Goal: Task Accomplishment & Management: Use online tool/utility

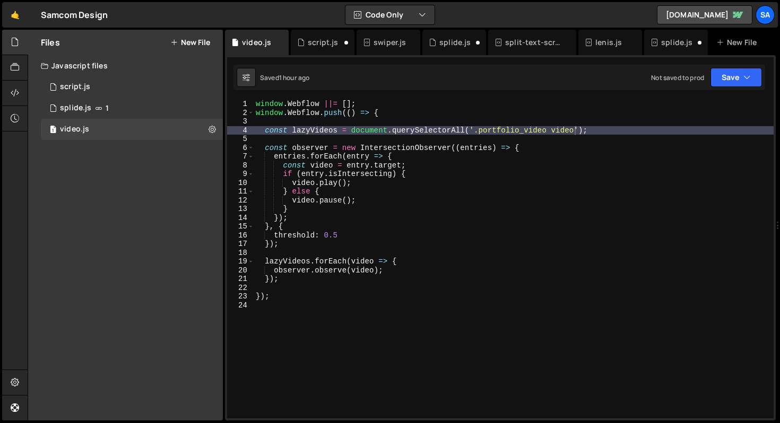
scroll to position [0, 22]
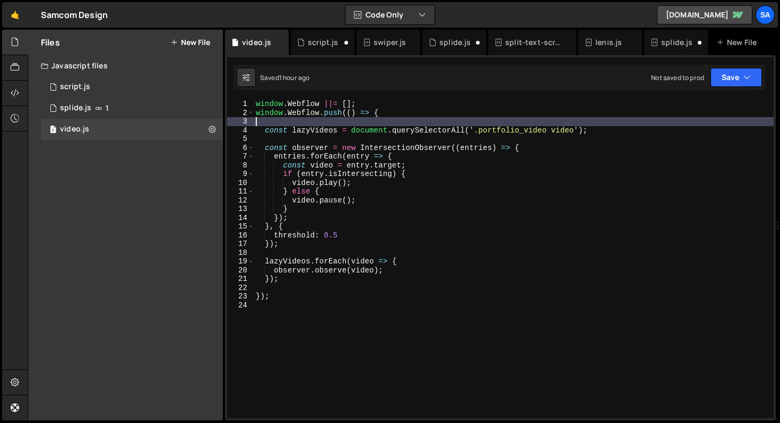
click at [629, 122] on div "window . Webflow ||= [ ] ; window . Webflow . push (( ) => { const lazyVideos =…" at bounding box center [514, 268] width 520 height 336
click at [625, 126] on div "window . Webflow ||= [ ] ; window . Webflow . push (( ) => { const lazyVideos =…" at bounding box center [514, 268] width 520 height 336
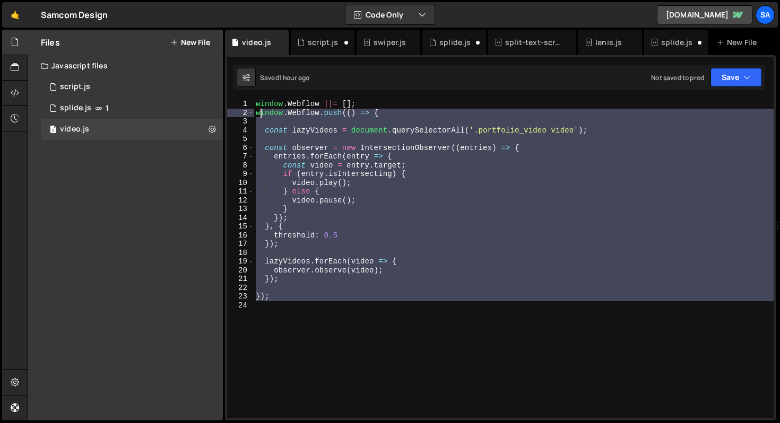
drag, startPoint x: 389, startPoint y: 312, endPoint x: 240, endPoint y: 95, distance: 263.5
click at [240, 95] on div "}); 38 39 40 41 42 43 44 45 46 47 48 49 50 51 52 53 54 55 56 57 58 /* remvoe .i…" at bounding box center [500, 237] width 551 height 365
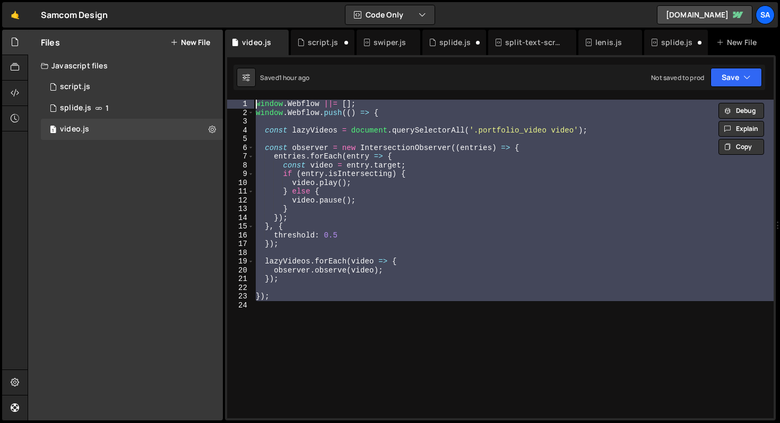
click at [382, 213] on div "window . Webflow ||= [ ] ; window . Webflow . push (( ) => { const lazyVideos =…" at bounding box center [514, 259] width 520 height 319
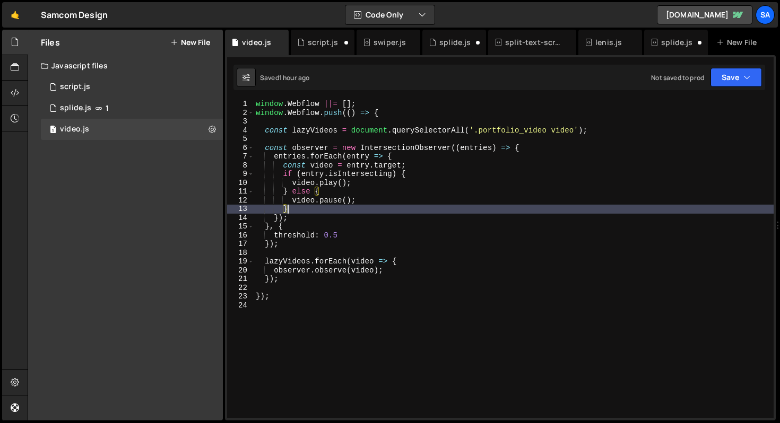
click at [333, 282] on div "window . Webflow ||= [ ] ; window . Webflow . push (( ) => { const lazyVideos =…" at bounding box center [514, 268] width 520 height 336
type textarea "});"
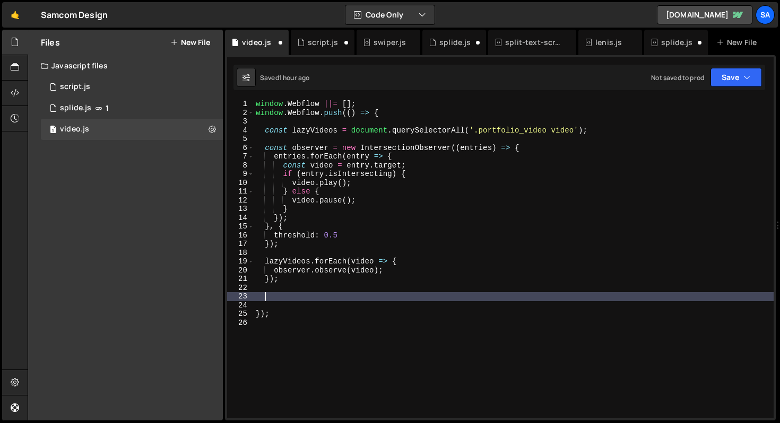
paste textarea "});"
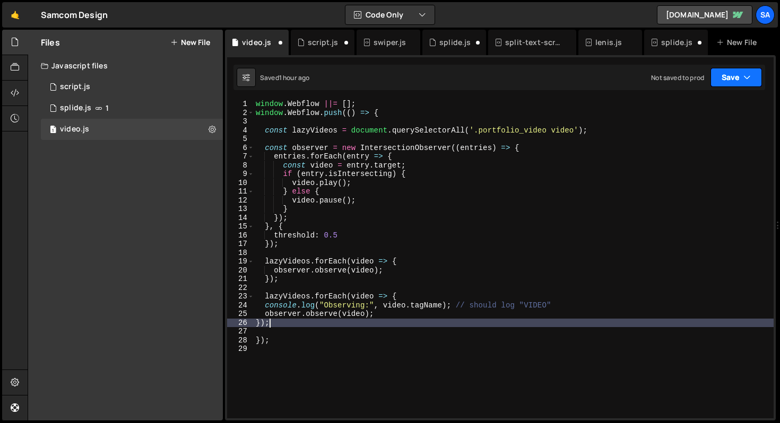
click at [746, 72] on icon "button" at bounding box center [746, 77] width 7 height 11
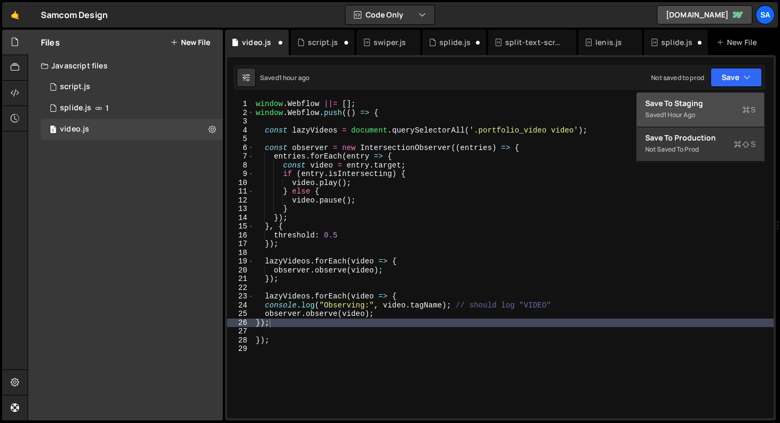
click at [712, 109] on div "Saved 1 hour ago" at bounding box center [700, 115] width 110 height 13
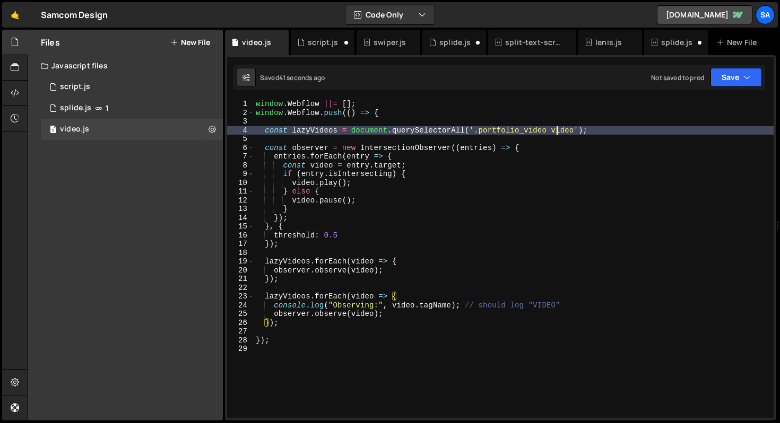
click at [554, 130] on div "window . Webflow ||= [ ] ; window . Webflow . push (( ) => { const lazyVideos =…" at bounding box center [514, 268] width 520 height 336
click at [553, 127] on div "window . Webflow ||= [ ] ; window . Webflow . push (( ) => { const lazyVideos =…" at bounding box center [514, 268] width 520 height 336
click at [749, 78] on icon "button" at bounding box center [746, 77] width 7 height 11
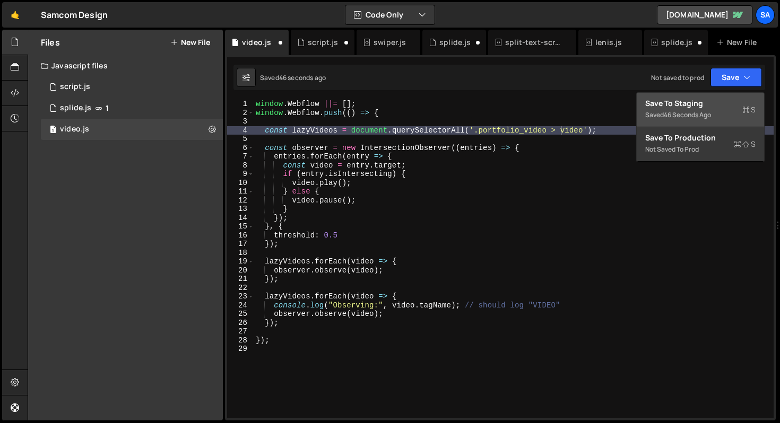
click at [719, 119] on div "Saved 46 seconds ago" at bounding box center [700, 115] width 110 height 13
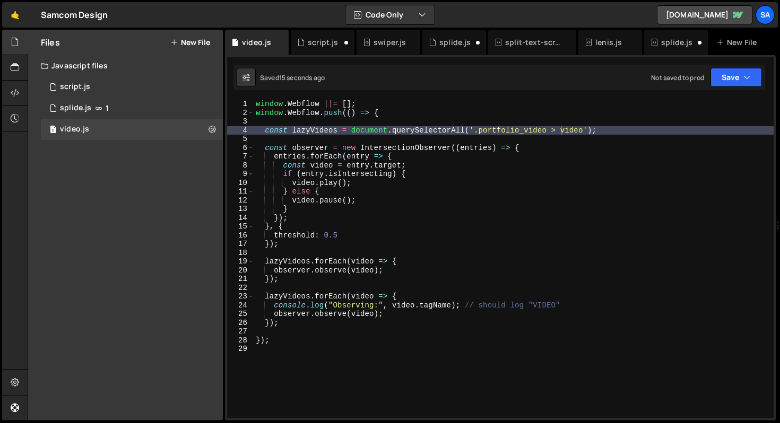
scroll to position [0, 1]
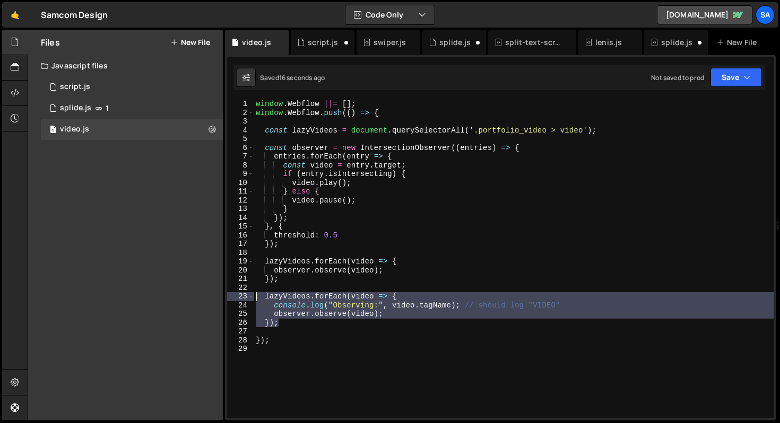
drag, startPoint x: 284, startPoint y: 326, endPoint x: 256, endPoint y: 298, distance: 39.4
click at [256, 298] on div "window . Webflow ||= [ ] ; window . Webflow . push (( ) => { const lazyVideos =…" at bounding box center [514, 268] width 520 height 336
type textarea "lazyVideos.forEach(video => { console.log("Observing:", video.tagName); // shou…"
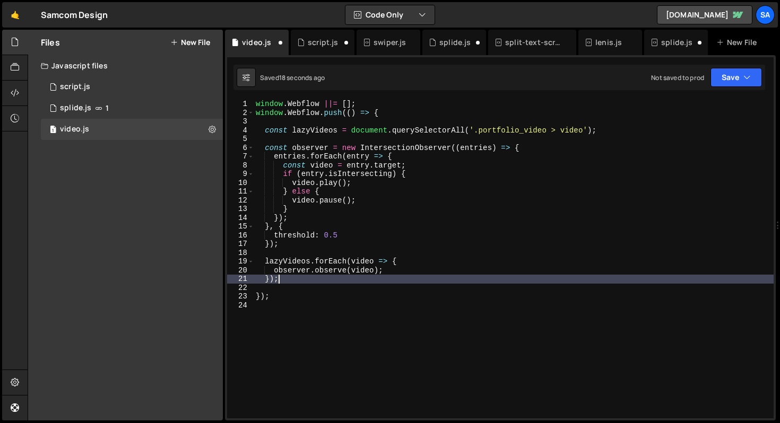
click at [557, 130] on div "window . Webflow ||= [ ] ; window . Webflow . push (( ) => { const lazyVideos =…" at bounding box center [514, 268] width 520 height 336
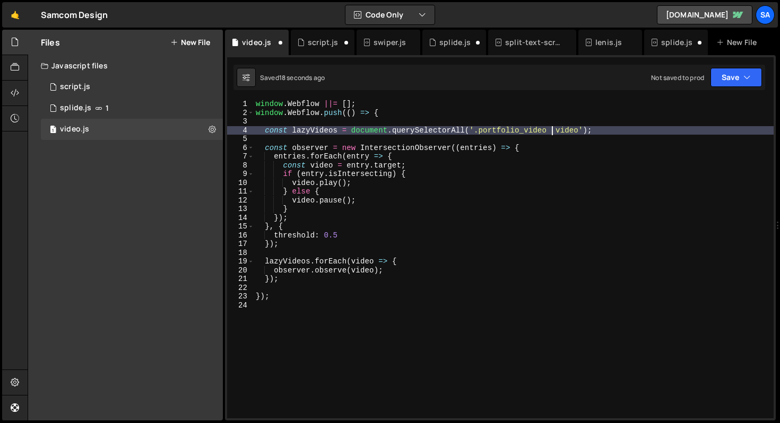
type textarea "const lazyVideos = document.querySelectorAll('.portfolio_video video');"
click at [746, 71] on button "Save" at bounding box center [735, 77] width 51 height 19
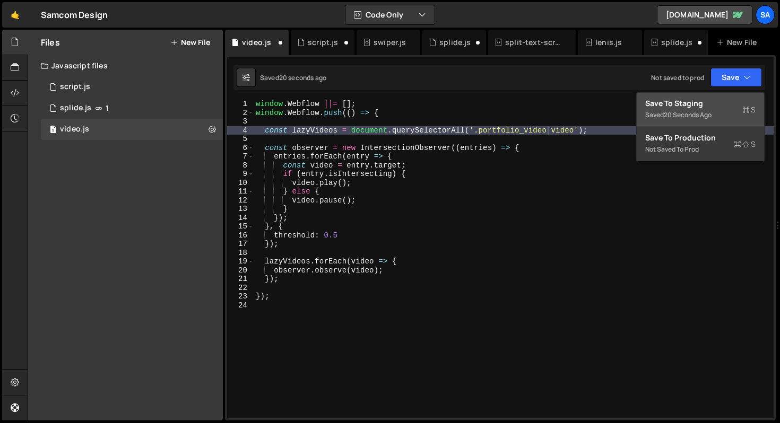
click at [724, 93] on button "Save to Staging S Saved 20 seconds ago" at bounding box center [700, 110] width 127 height 34
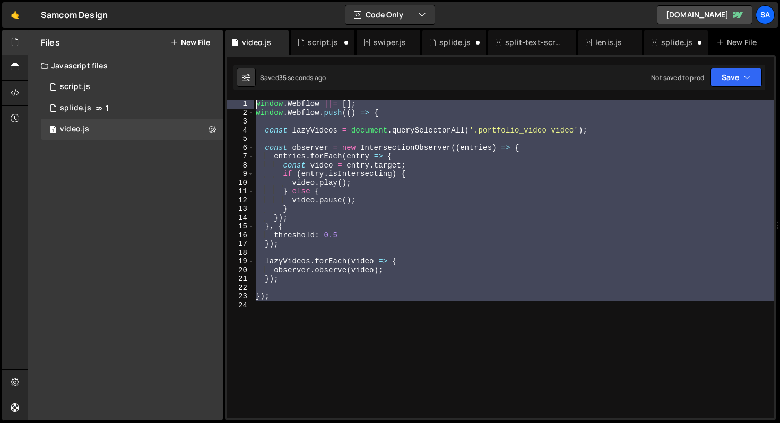
drag, startPoint x: 299, startPoint y: 312, endPoint x: 252, endPoint y: 99, distance: 218.4
click at [252, 99] on div "}); 38 39 40 41 42 43 44 45 46 47 48 49 50 51 52 53 54 55 56 57 58 /* remvoe .i…" at bounding box center [500, 237] width 551 height 365
type textarea "window.Webflow ||= []; window.Webflow.push(() => {"
paste textarea
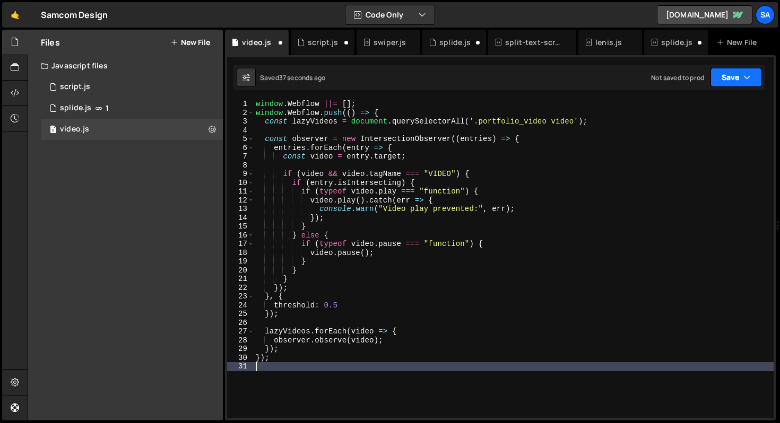
click at [739, 79] on button "Save" at bounding box center [735, 77] width 51 height 19
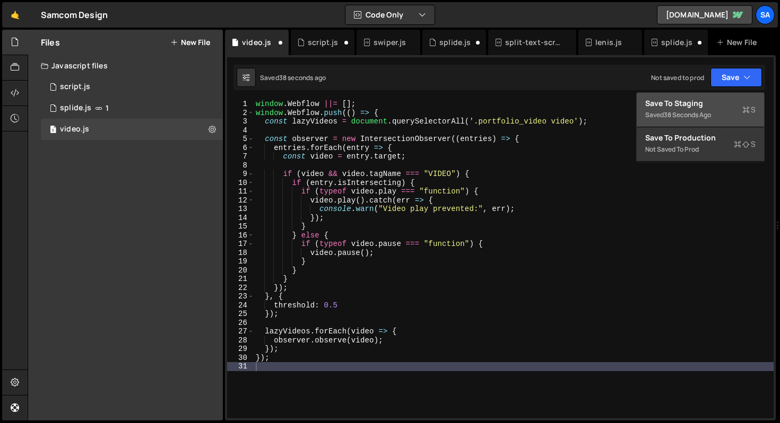
click at [689, 104] on div "Save to Staging S" at bounding box center [700, 103] width 110 height 11
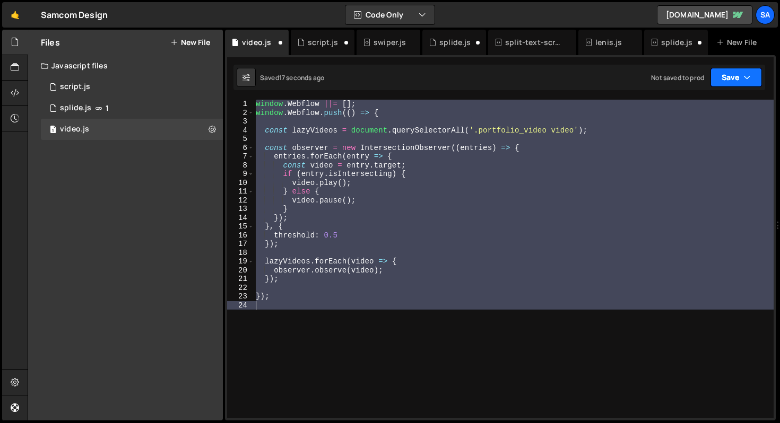
click at [743, 72] on button "Save" at bounding box center [735, 77] width 51 height 19
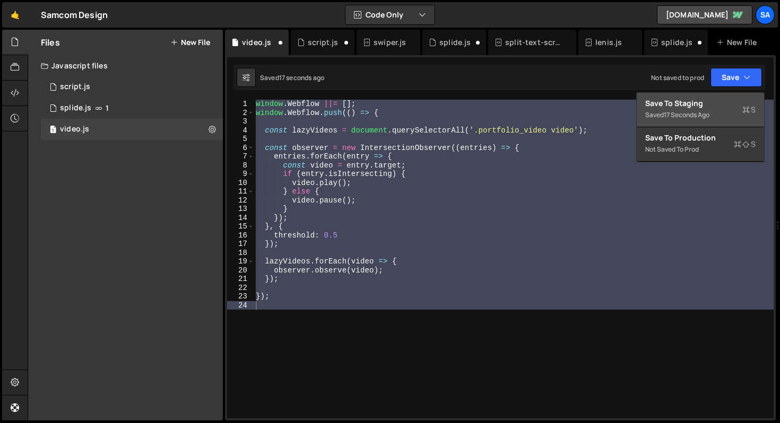
click at [708, 101] on div "Save to Staging S" at bounding box center [700, 103] width 110 height 11
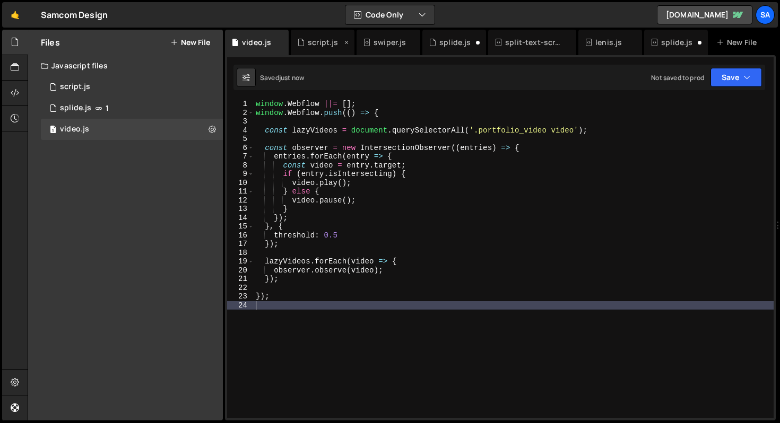
click at [346, 44] on icon at bounding box center [346, 42] width 7 height 11
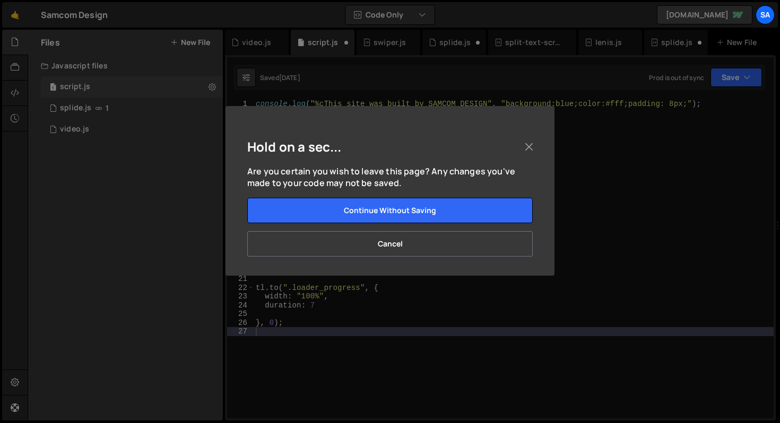
click at [346, 43] on div "Hold on a sec... Are you certain you wish to leave this page? Any changes you'v…" at bounding box center [390, 211] width 780 height 423
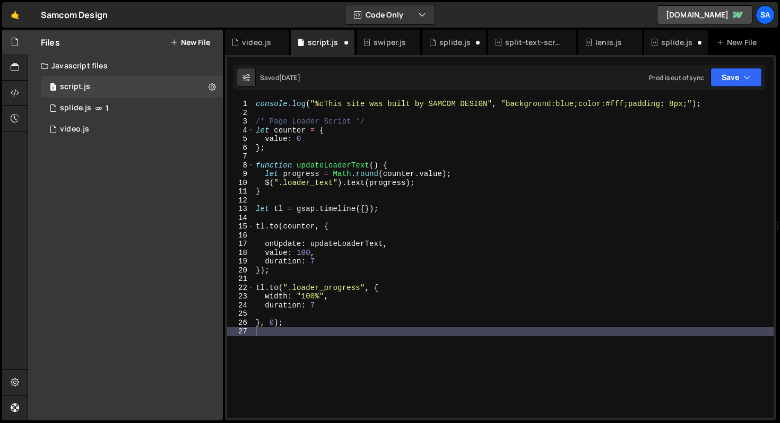
scroll to position [17472, 0]
click at [346, 43] on icon at bounding box center [346, 42] width 7 height 11
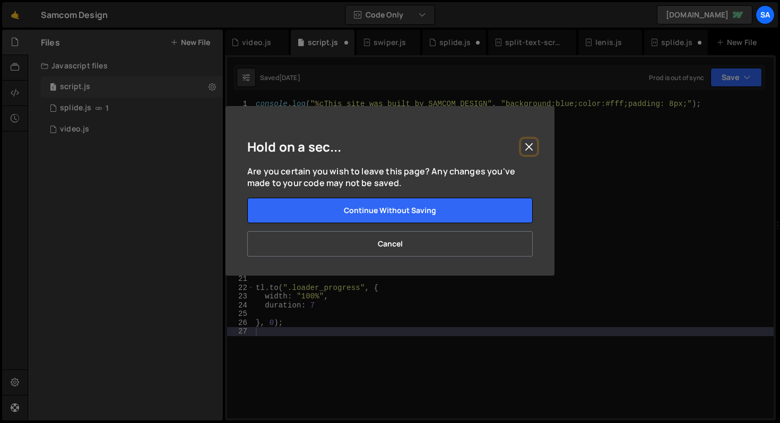
click at [524, 147] on button "Close" at bounding box center [529, 147] width 16 height 16
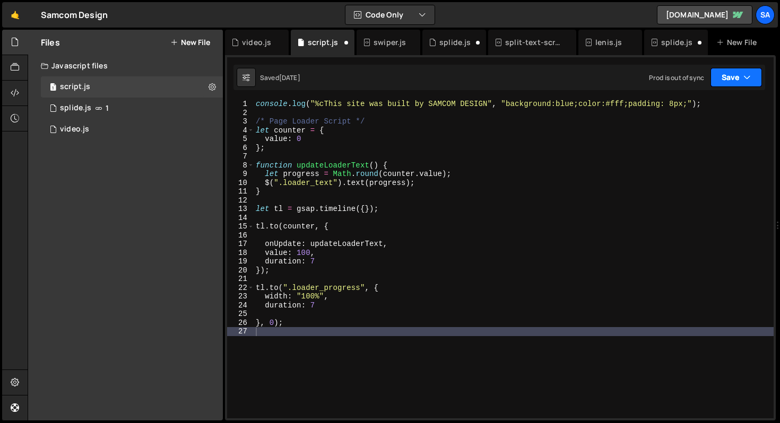
click at [723, 82] on button "Save" at bounding box center [735, 77] width 51 height 19
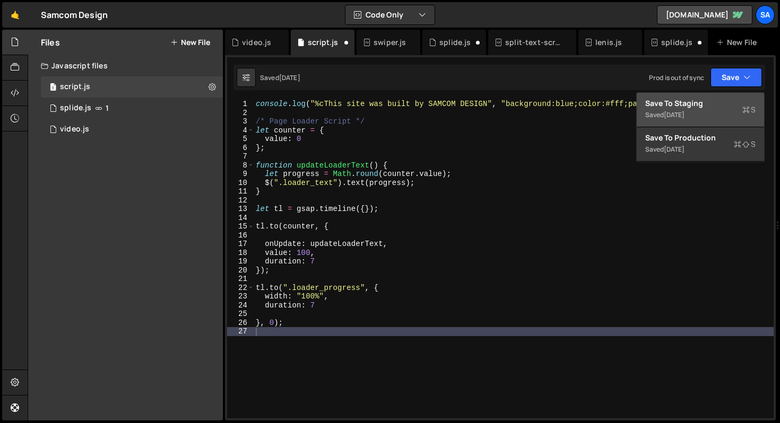
click at [716, 103] on div "Save to Staging S" at bounding box center [700, 103] width 110 height 11
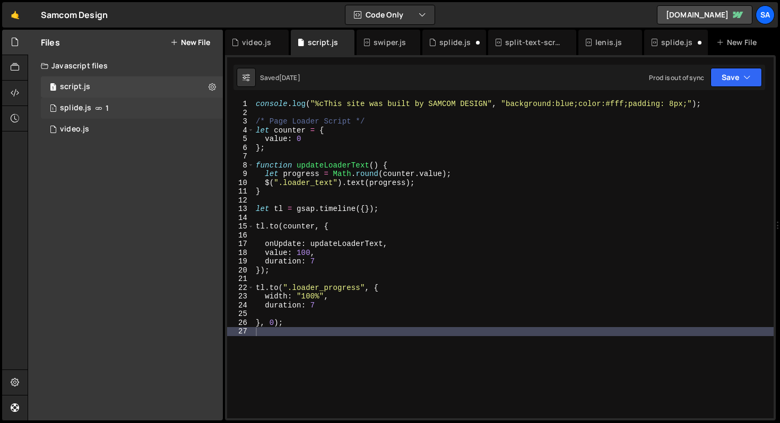
click at [109, 100] on div "1 splide.js 1" at bounding box center [132, 108] width 182 height 21
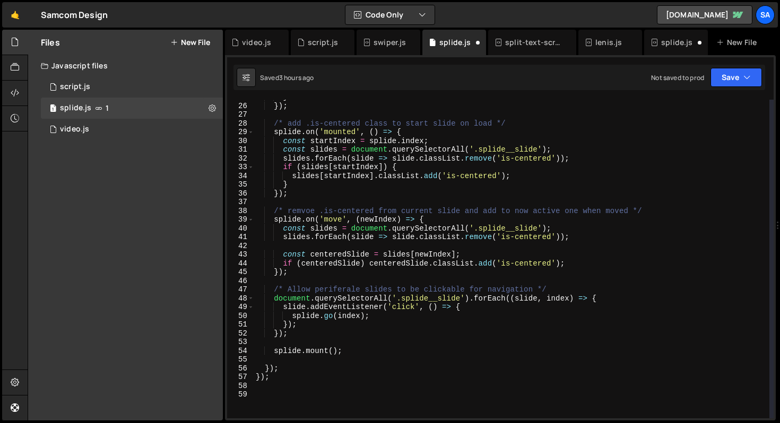
scroll to position [0, 0]
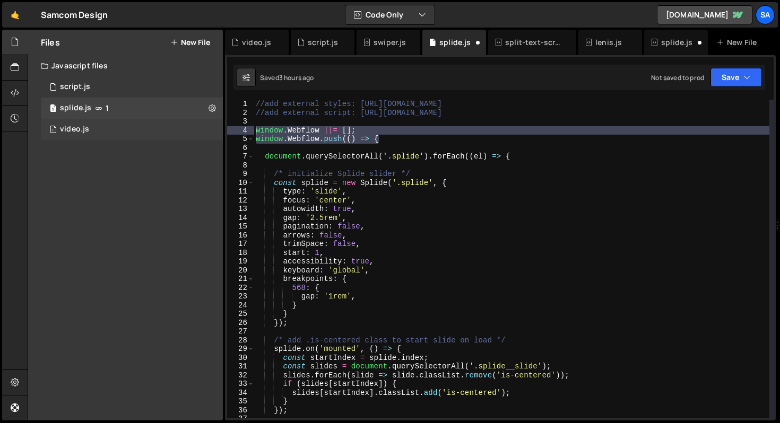
click at [97, 132] on div "1 video.js 0" at bounding box center [132, 129] width 182 height 21
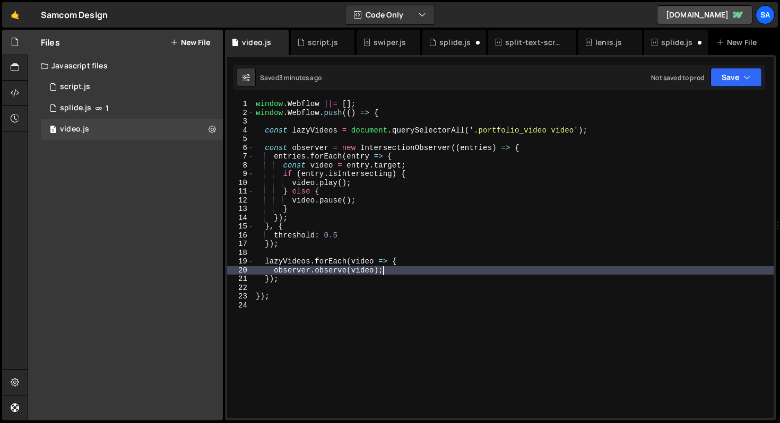
click at [395, 272] on div "window . Webflow ||= [ ] ; window . Webflow . push (( ) => { const lazyVideos =…" at bounding box center [514, 268] width 520 height 336
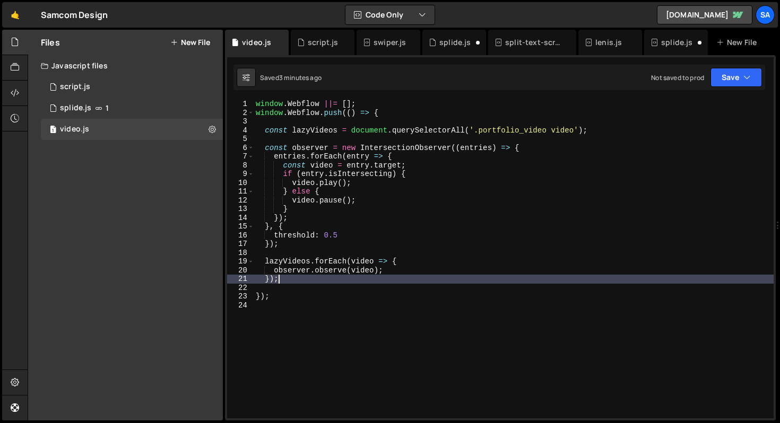
click at [374, 281] on div "window . Webflow ||= [ ] ; window . Webflow . push (( ) => { const lazyVideos =…" at bounding box center [514, 268] width 520 height 336
click at [359, 294] on div "window . Webflow ||= [ ] ; window . Webflow . push (( ) => { const lazyVideos =…" at bounding box center [514, 268] width 520 height 336
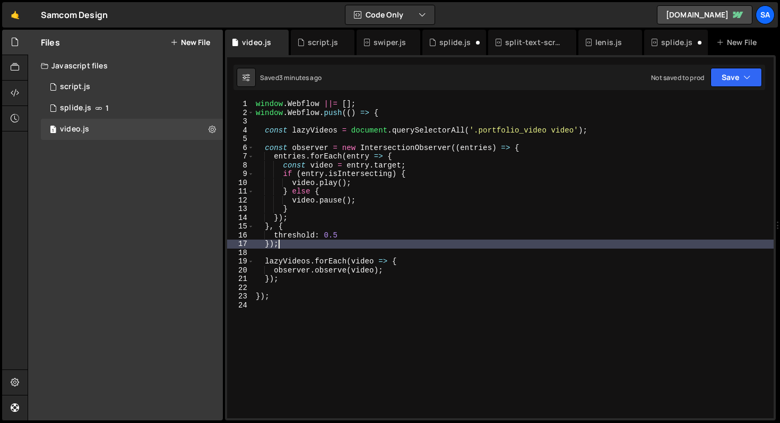
click at [371, 244] on div "window . Webflow ||= [ ] ; window . Webflow . push (( ) => { const lazyVideos =…" at bounding box center [514, 268] width 520 height 336
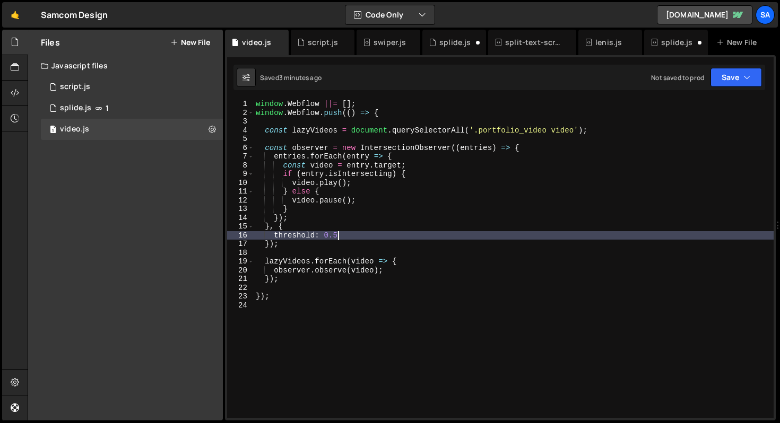
click at [336, 238] on div "window . Webflow ||= [ ] ; window . Webflow . push (( ) => { const lazyVideos =…" at bounding box center [514, 268] width 520 height 336
click at [373, 194] on div "window . Webflow ||= [ ] ; window . Webflow . push (( ) => { const lazyVideos =…" at bounding box center [514, 268] width 520 height 336
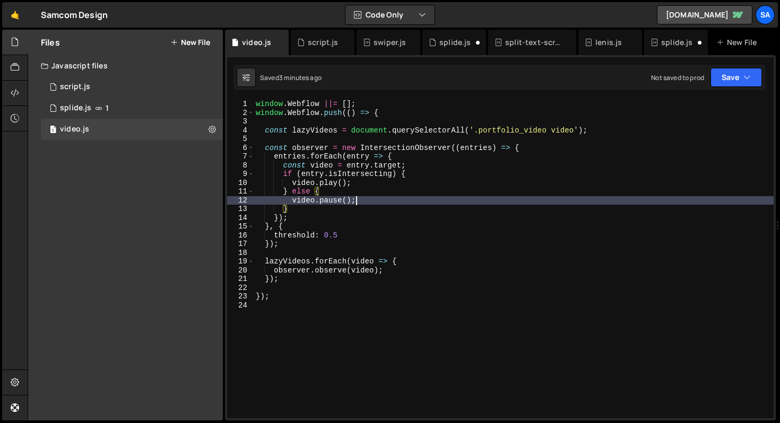
click at [371, 201] on div "window . Webflow ||= [ ] ; window . Webflow . push (( ) => { const lazyVideos =…" at bounding box center [514, 268] width 520 height 336
click at [391, 181] on div "window . Webflow ||= [ ] ; window . Webflow . push (( ) => { const lazyVideos =…" at bounding box center [514, 268] width 520 height 336
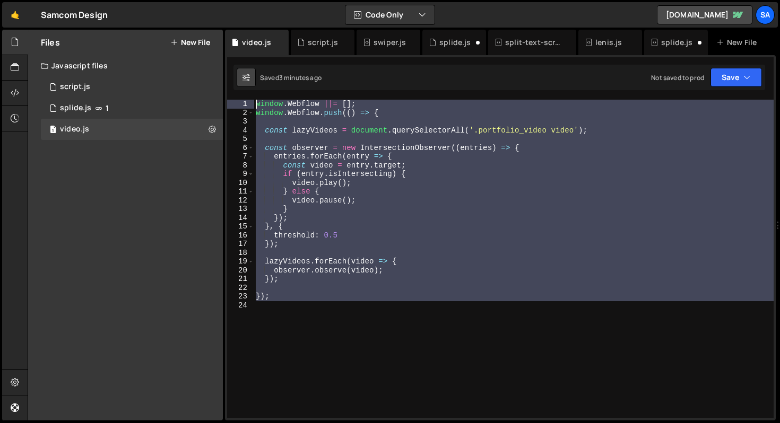
drag, startPoint x: 286, startPoint y: 306, endPoint x: 246, endPoint y: 84, distance: 225.4
click at [246, 84] on div "Debug Explain Copy video.js script.js swiper.[PERSON_NAME].js split-text-scroll…" at bounding box center [500, 225] width 551 height 391
click at [363, 115] on div "window . Webflow ||= [ ] ; window . Webflow . push (( ) => { const lazyVideos =…" at bounding box center [514, 259] width 520 height 319
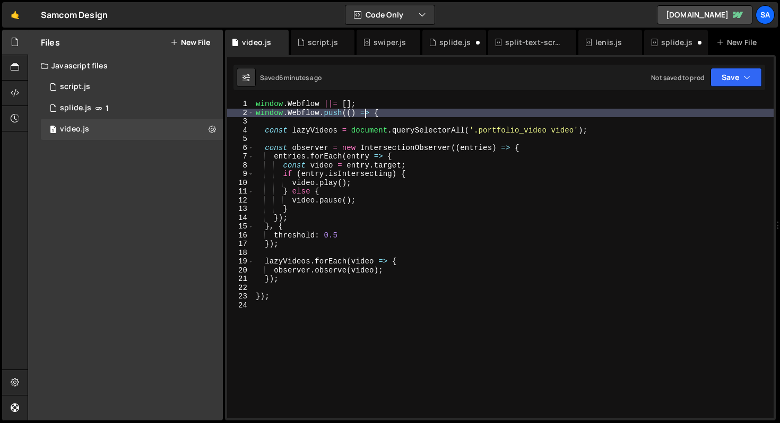
click at [417, 107] on div "window . Webflow ||= [ ] ; window . Webflow . push (( ) => { const lazyVideos =…" at bounding box center [514, 268] width 520 height 336
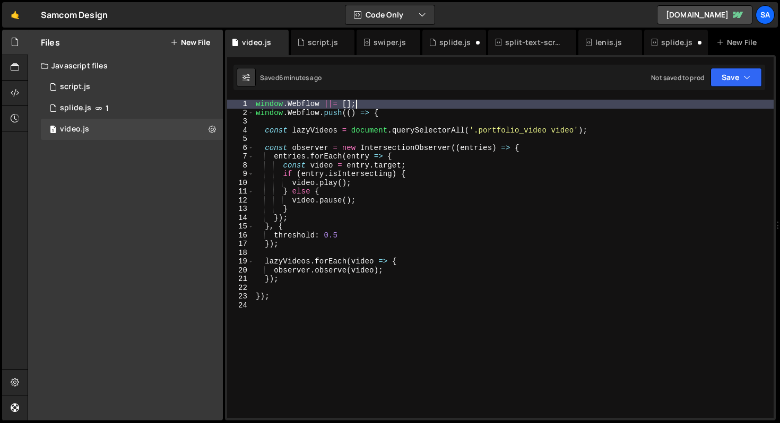
click at [414, 112] on div "window . Webflow ||= [ ] ; window . Webflow . push (( ) => { const lazyVideos =…" at bounding box center [514, 268] width 520 height 336
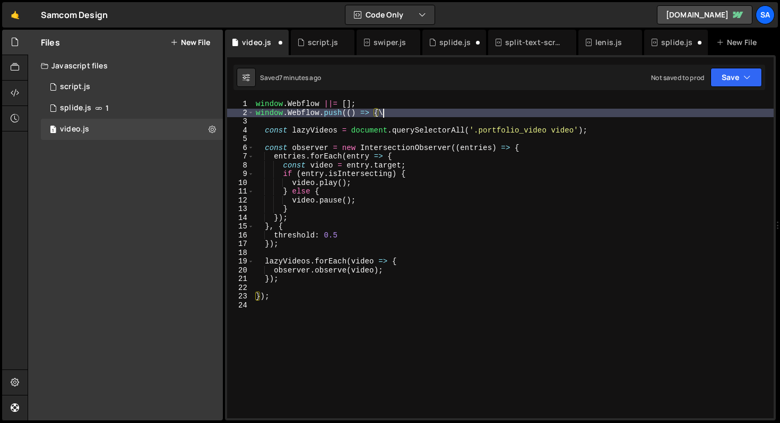
scroll to position [0, 8]
type textarea "window.Webflow.push(() => {"
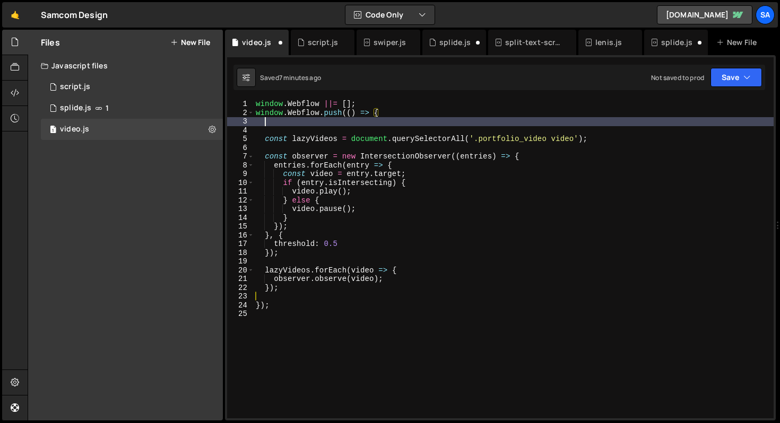
scroll to position [0, 0]
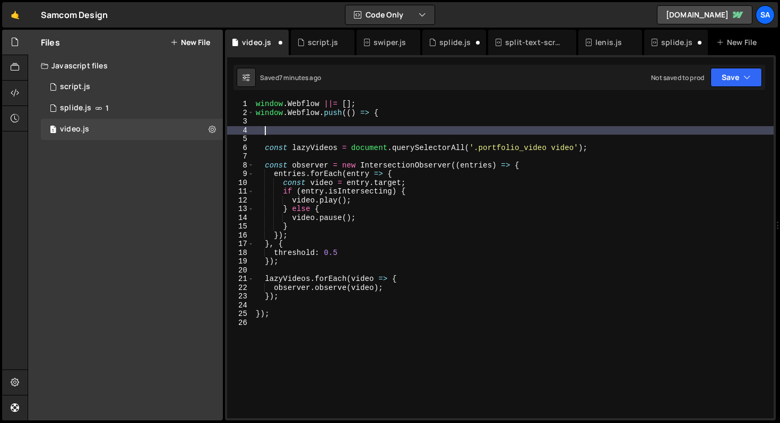
paste textarea "});"
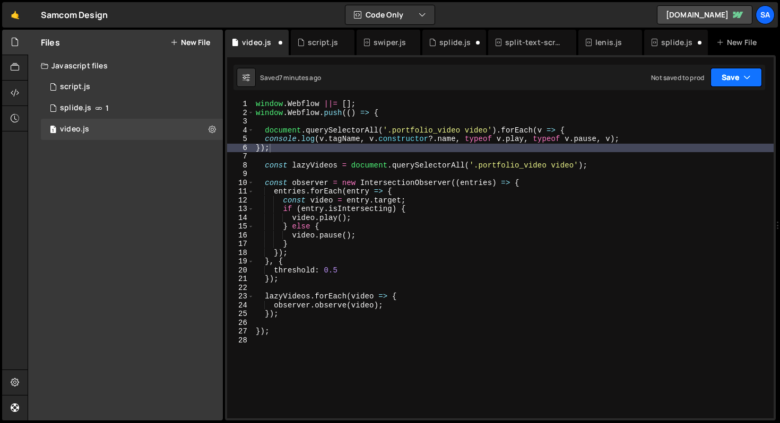
click at [736, 82] on button "Save" at bounding box center [735, 77] width 51 height 19
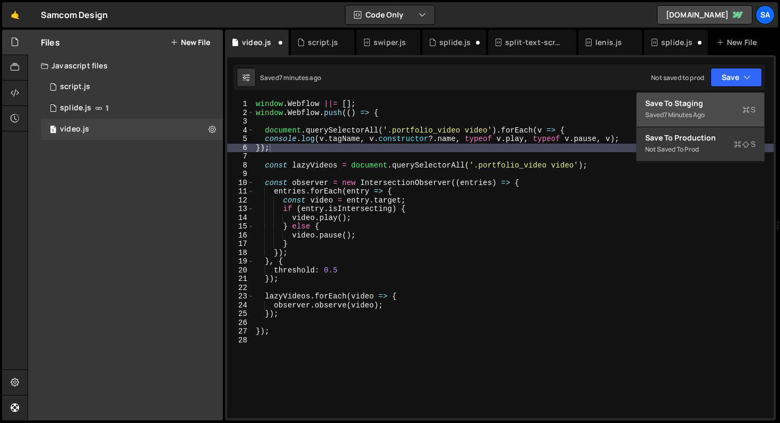
click at [677, 106] on div "Save to Staging S" at bounding box center [700, 103] width 110 height 11
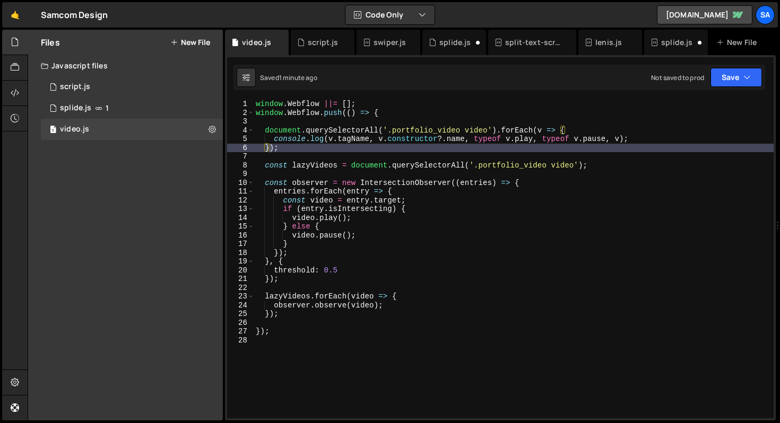
click at [451, 145] on div "window . Webflow ||= [ ] ; window . Webflow . push (( ) => { document . querySe…" at bounding box center [514, 268] width 520 height 336
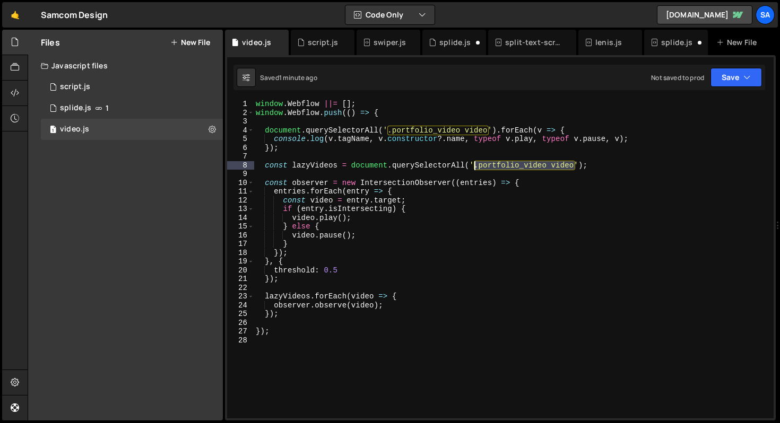
drag, startPoint x: 575, startPoint y: 168, endPoint x: 475, endPoint y: 165, distance: 99.8
click at [475, 167] on div "window . Webflow ||= [ ] ; window . Webflow . push (( ) => { document . querySe…" at bounding box center [514, 268] width 520 height 336
paste textarea "video.portfolio_"
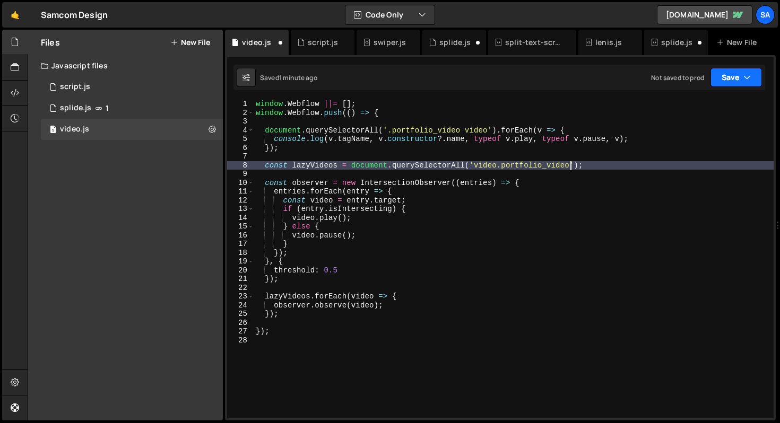
click at [716, 79] on button "Save" at bounding box center [735, 77] width 51 height 19
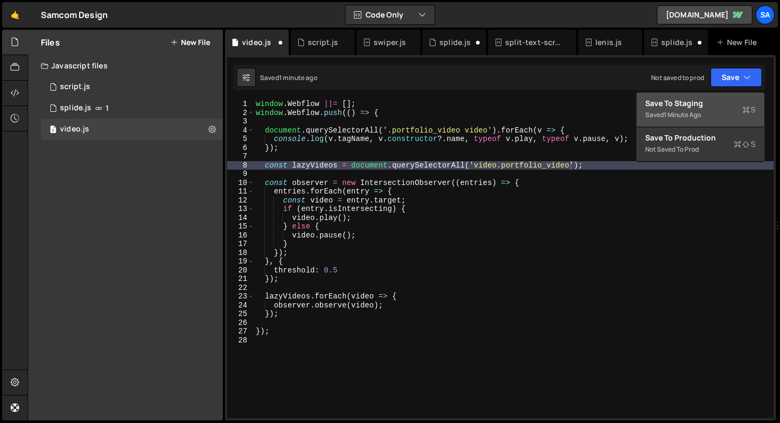
click at [693, 96] on button "Save to Staging S Saved 1 minute ago" at bounding box center [700, 110] width 127 height 34
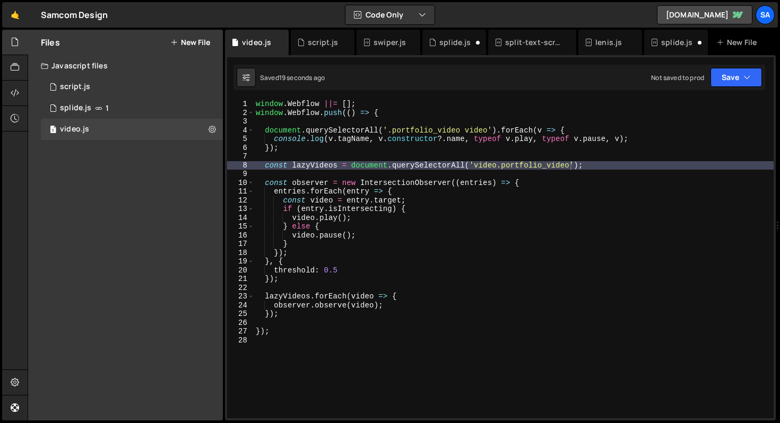
click at [590, 163] on div "window . Webflow ||= [ ] ; window . Webflow . push (( ) => { document . querySe…" at bounding box center [514, 268] width 520 height 336
click at [568, 164] on div "window . Webflow ||= [ ] ; window . Webflow . push (( ) => { document . querySe…" at bounding box center [514, 268] width 520 height 336
type textarea "const lazyVideos = document.querySelectorAll('video.portfolio_video-embed');"
click at [752, 82] on button "Save" at bounding box center [735, 77] width 51 height 19
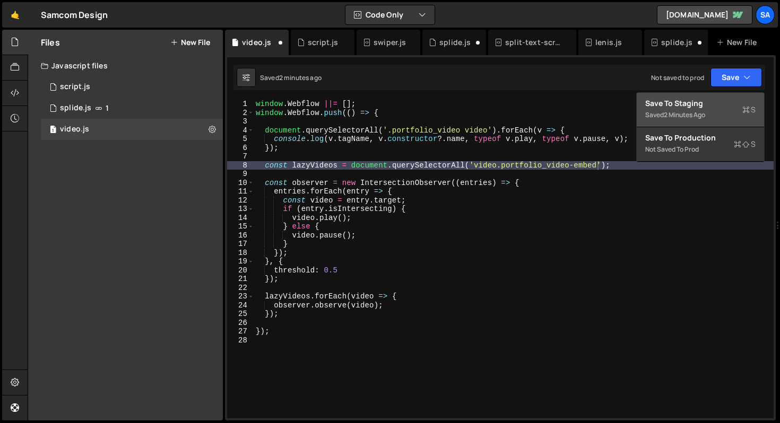
click at [676, 109] on div "Saved 2 minutes ago" at bounding box center [700, 115] width 110 height 13
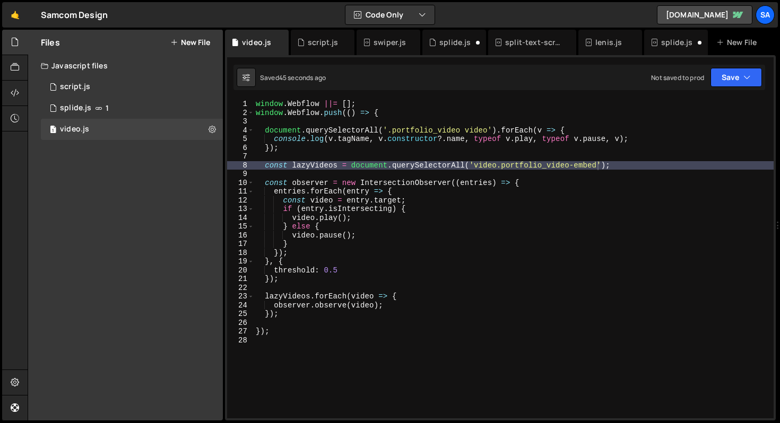
scroll to position [0, 0]
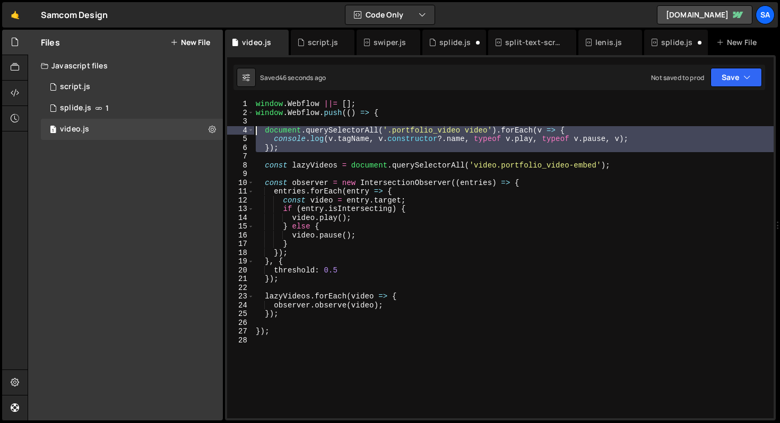
drag, startPoint x: 303, startPoint y: 156, endPoint x: 241, endPoint y: 129, distance: 67.7
click at [241, 129] on div "1 2 3 4 5 6 7 8 9 10 11 12 13 14 15 16 17 18 19 20 21 22 23 24 25 26 27 28 wind…" at bounding box center [500, 259] width 546 height 319
type textarea "document.querySelectorAll('.portfolio_video video').forEach(v => { console.log(…"
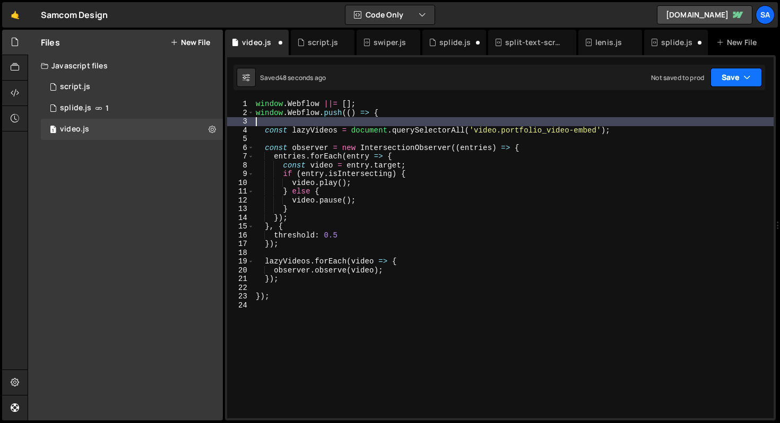
click at [725, 77] on button "Save" at bounding box center [735, 77] width 51 height 19
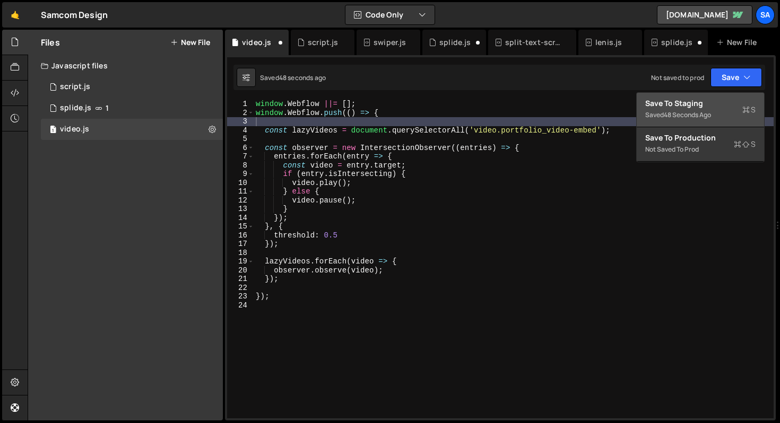
click at [673, 101] on div "Save to Staging S" at bounding box center [700, 103] width 110 height 11
